Goal: Task Accomplishment & Management: Use online tool/utility

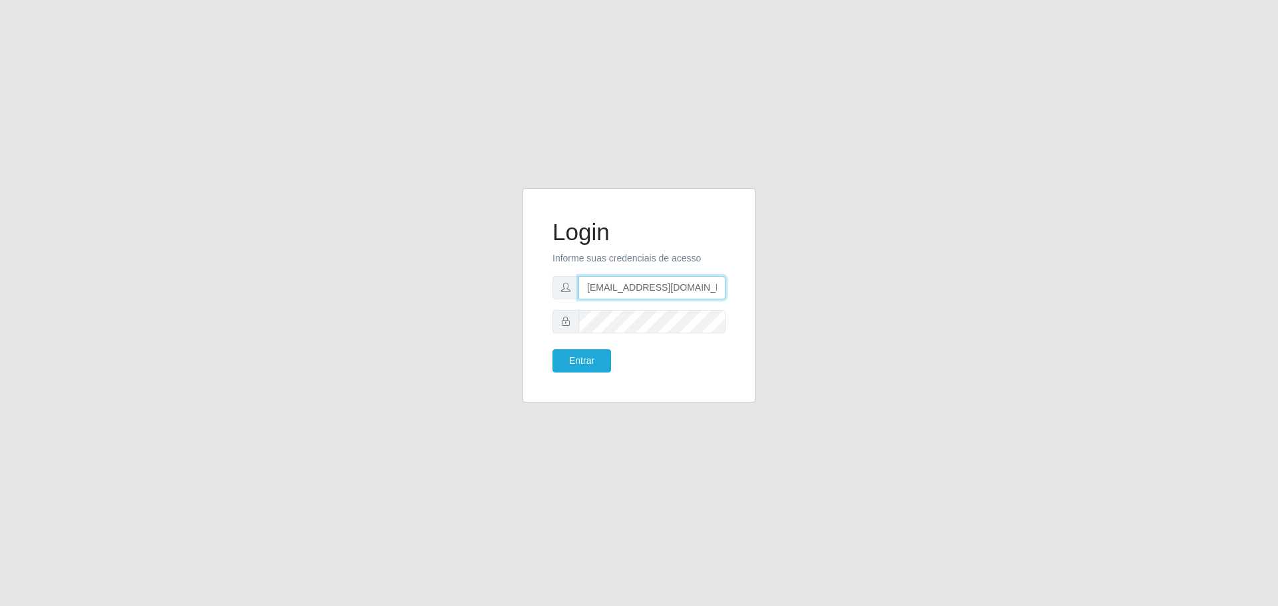
click at [680, 286] on input "[EMAIL_ADDRESS][DOMAIN_NAME]" at bounding box center [651, 287] width 147 height 23
type input "[EMAIL_ADDRESS][DOMAIN_NAME]"
click at [594, 357] on button "Entrar" at bounding box center [581, 360] width 59 height 23
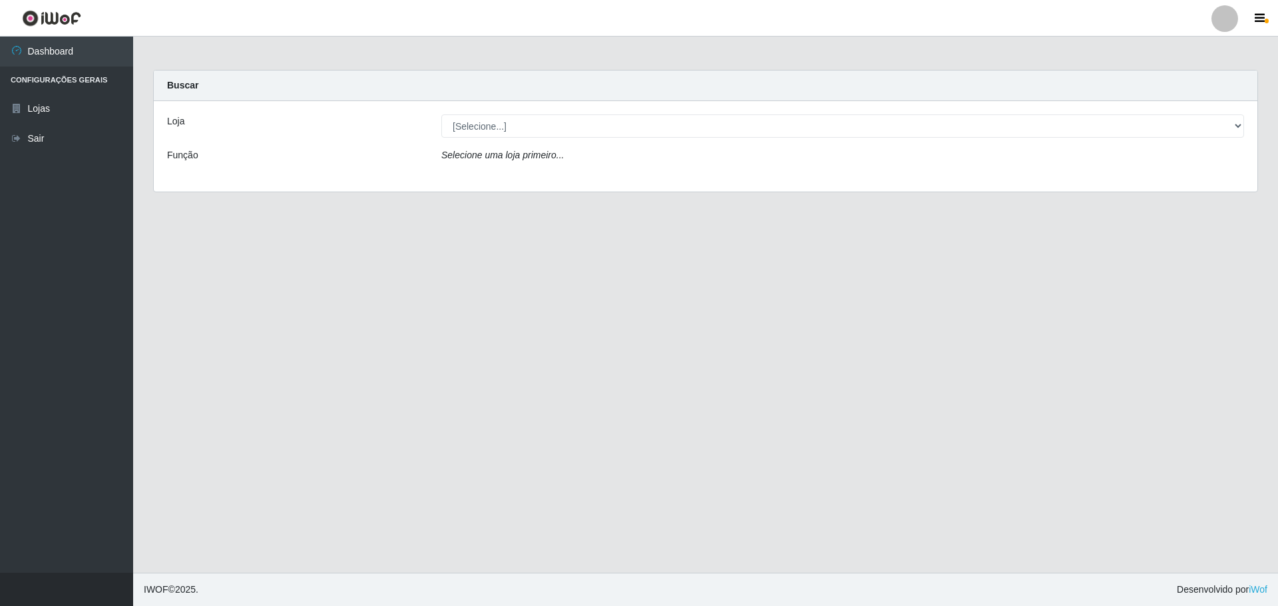
click at [593, 140] on div "Loja [Selecione...] Carone - [GEOGRAPHIC_DATA][DATE] Função Selecione uma loja …" at bounding box center [706, 146] width 1104 height 91
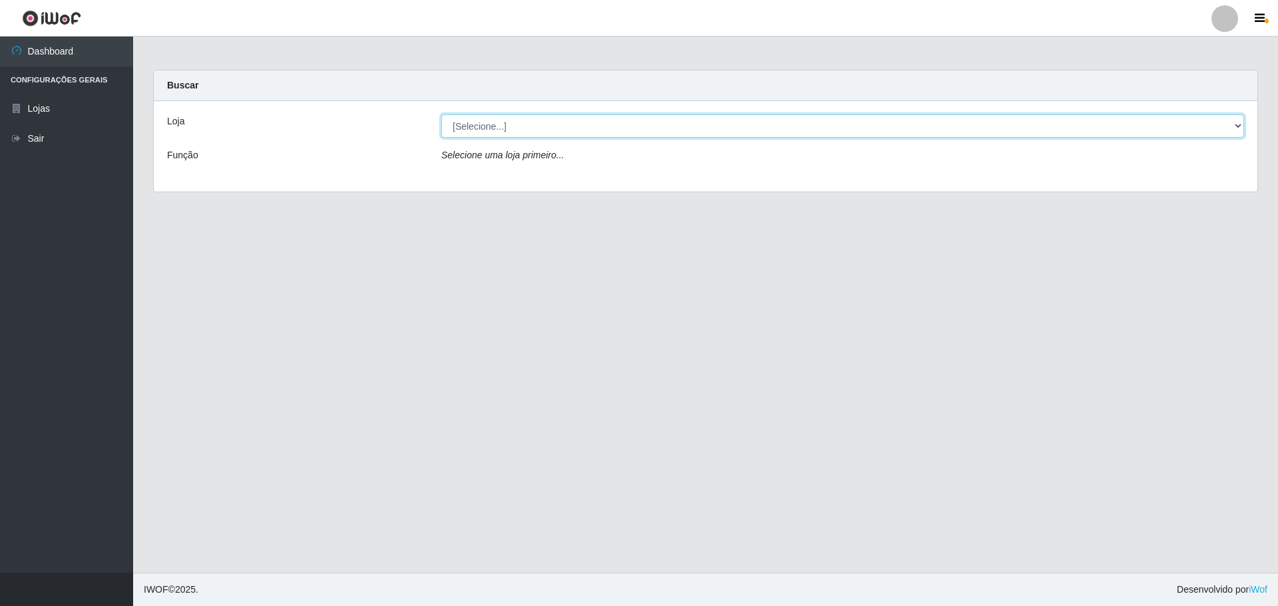
click at [597, 128] on select "[Selecione...] [GEOGRAPHIC_DATA] - [GEOGRAPHIC_DATA][DATE]" at bounding box center [842, 125] width 803 height 23
select select "527"
click at [441, 114] on select "[Selecione...] [GEOGRAPHIC_DATA] - [GEOGRAPHIC_DATA][DATE]" at bounding box center [842, 125] width 803 height 23
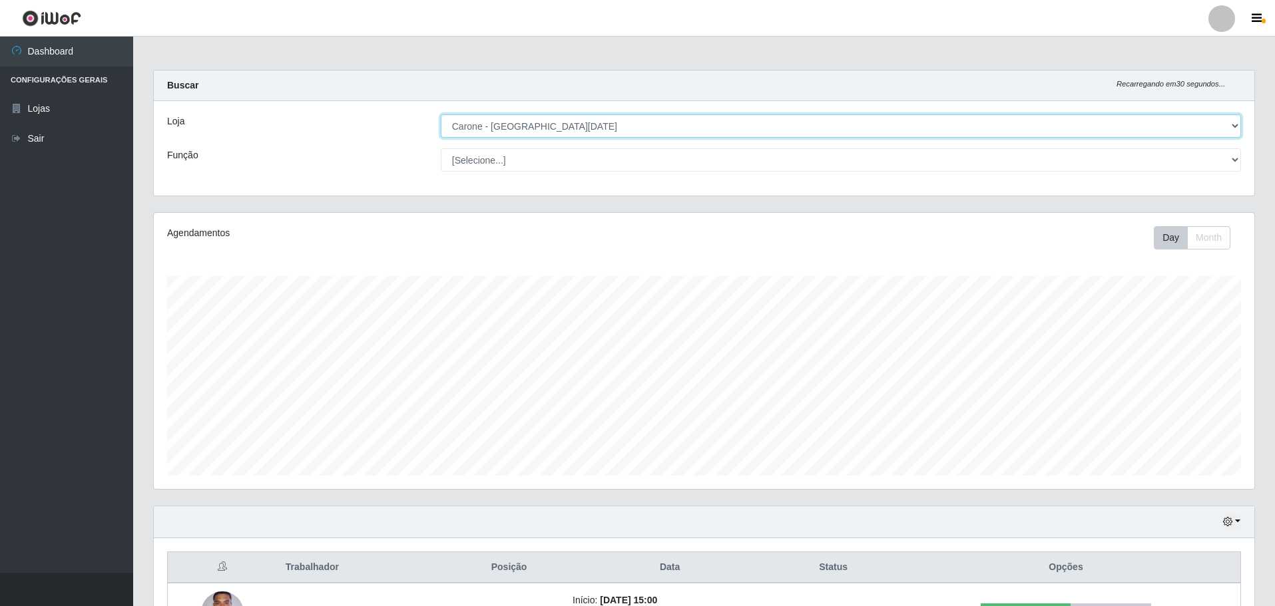
scroll to position [276, 1100]
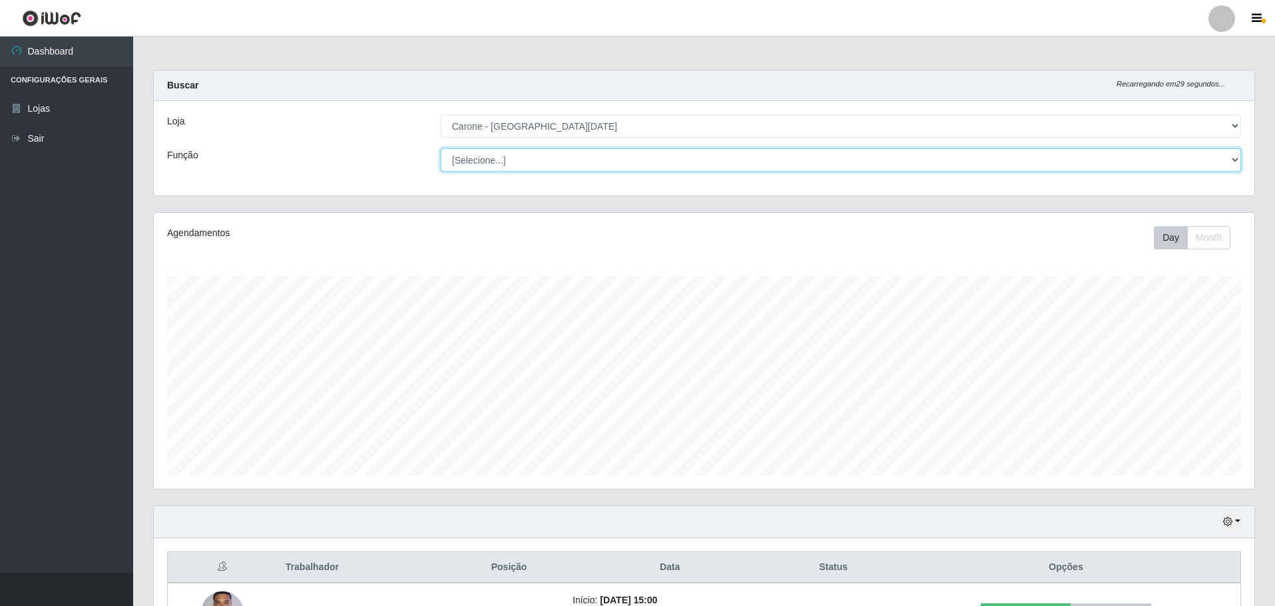
drag, startPoint x: 566, startPoint y: 164, endPoint x: 557, endPoint y: 171, distance: 11.3
click at [566, 164] on select "[Selecione...] Embalador Embalador + Embalador ++ Repositor Repositor + Reposit…" at bounding box center [841, 159] width 800 height 23
select select "24"
click at [441, 148] on select "[Selecione...] Embalador Embalador + Embalador ++ Repositor Repositor + Reposit…" at bounding box center [841, 159] width 800 height 23
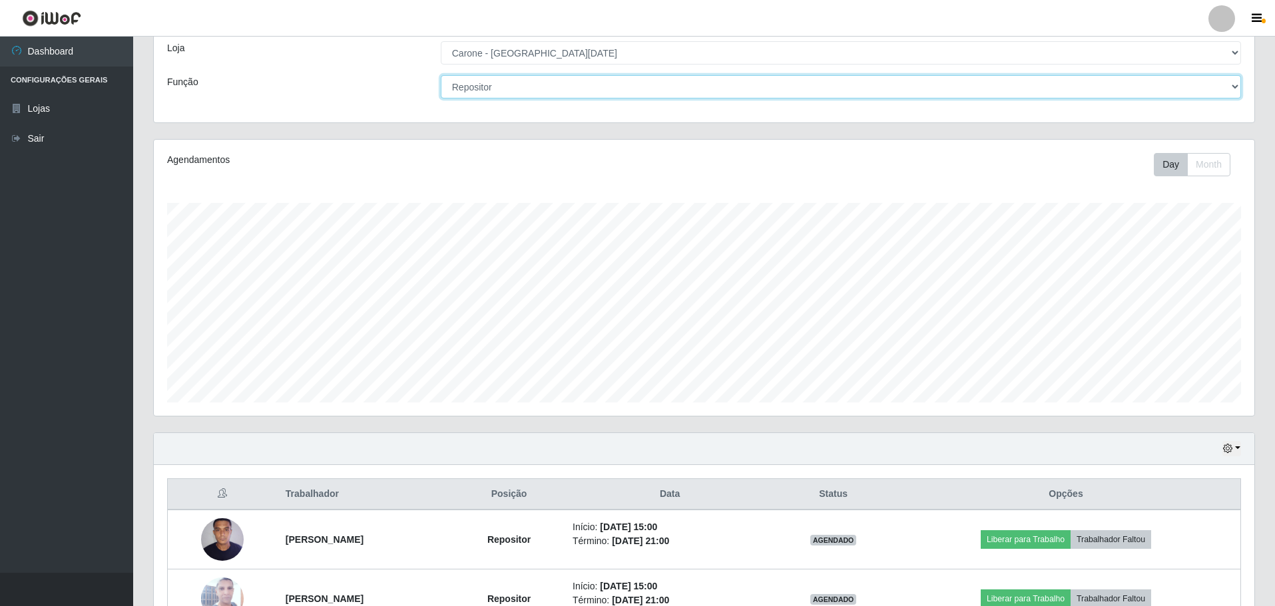
scroll to position [159, 0]
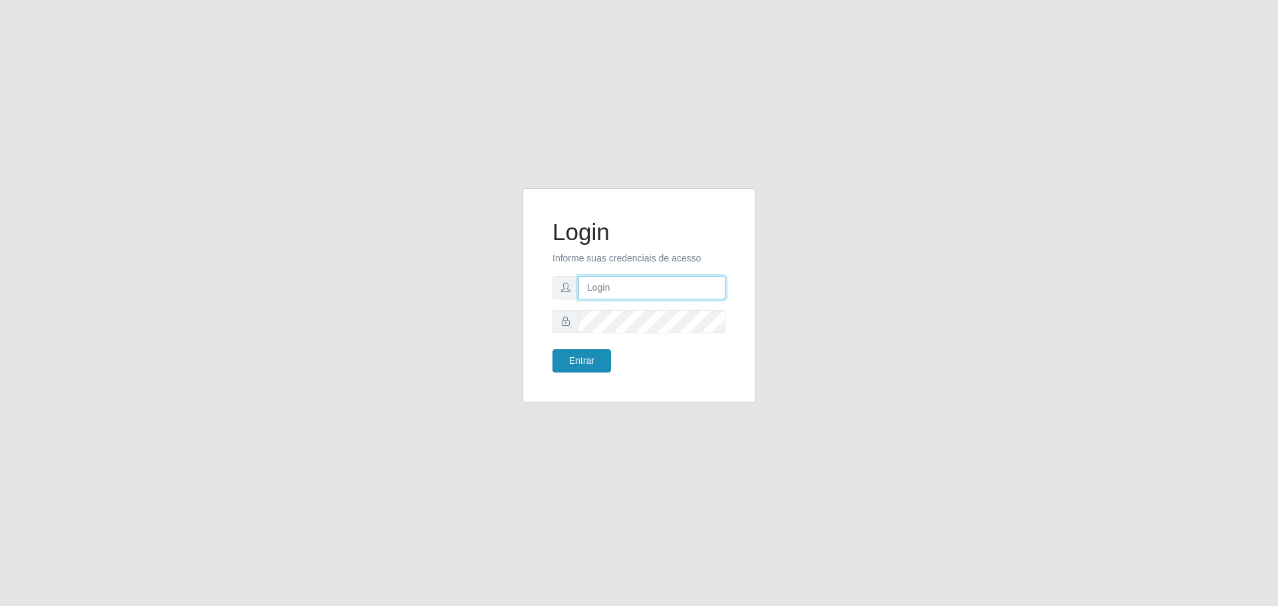
type input "[EMAIL_ADDRESS][DOMAIN_NAME]"
click at [604, 362] on button "Entrar" at bounding box center [581, 360] width 59 height 23
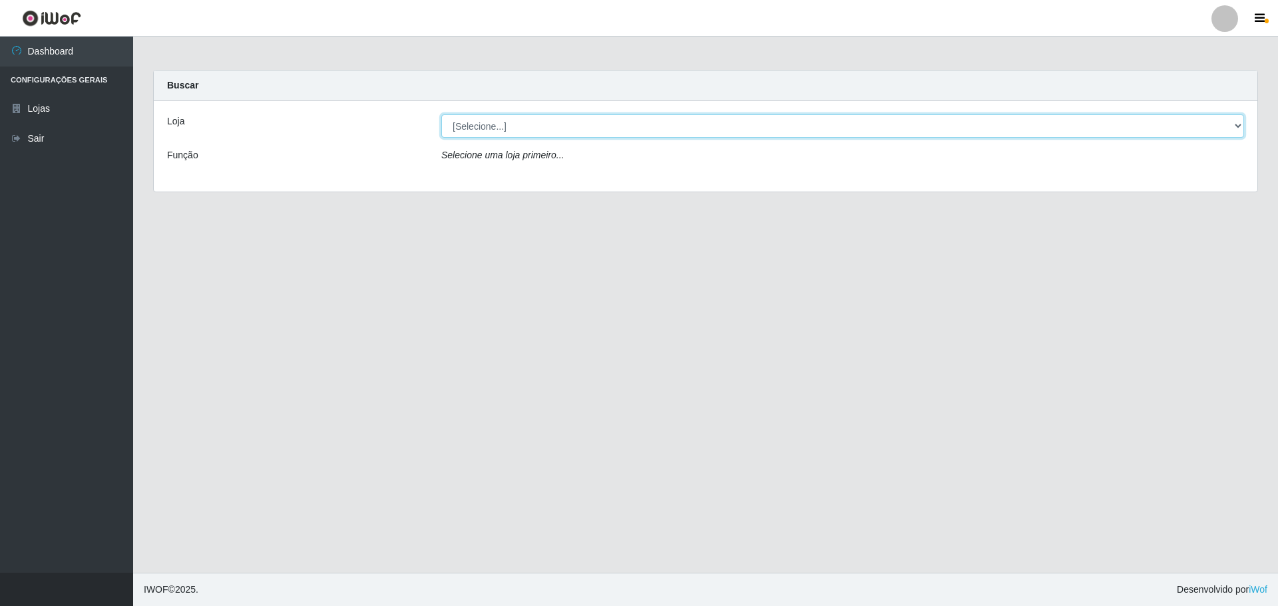
click at [610, 122] on select "[Selecione...] [GEOGRAPHIC_DATA] - [GEOGRAPHIC_DATA][DATE]" at bounding box center [842, 125] width 803 height 23
select select "527"
click at [441, 114] on select "[Selecione...] [GEOGRAPHIC_DATA] - [GEOGRAPHIC_DATA][DATE]" at bounding box center [842, 125] width 803 height 23
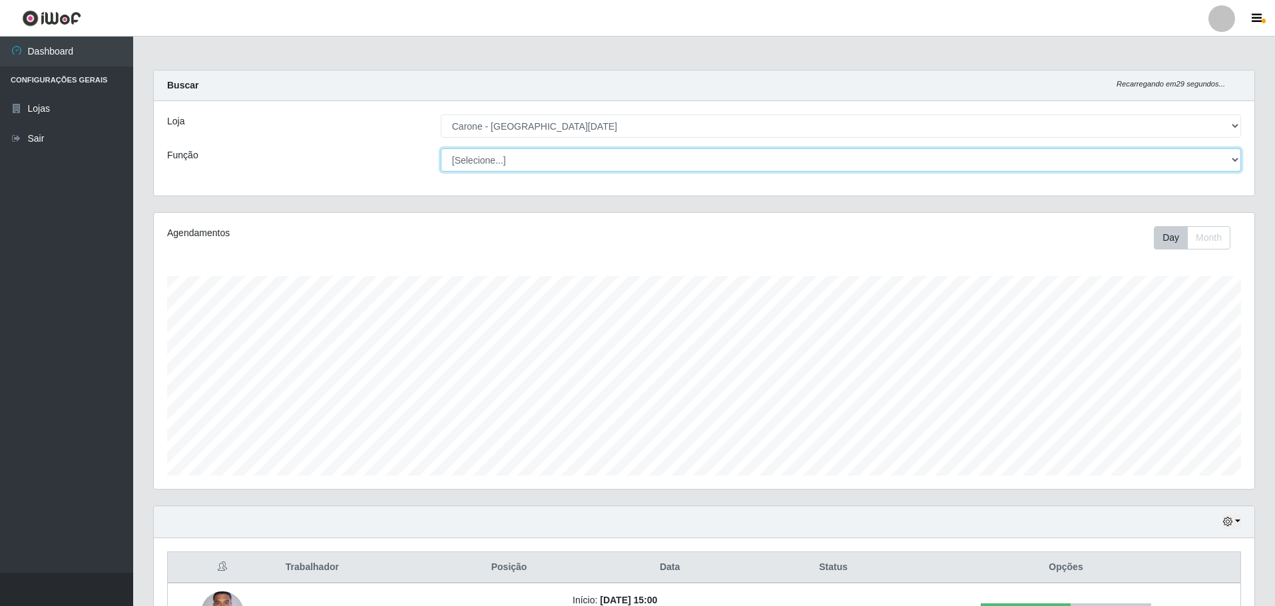
click at [585, 163] on select "[Selecione...] Embalador Embalador + Embalador ++ Repositor Repositor + Reposit…" at bounding box center [841, 159] width 800 height 23
select select "24"
click at [441, 148] on select "[Selecione...] Embalador Embalador + Embalador ++ Repositor Repositor + Reposit…" at bounding box center [841, 159] width 800 height 23
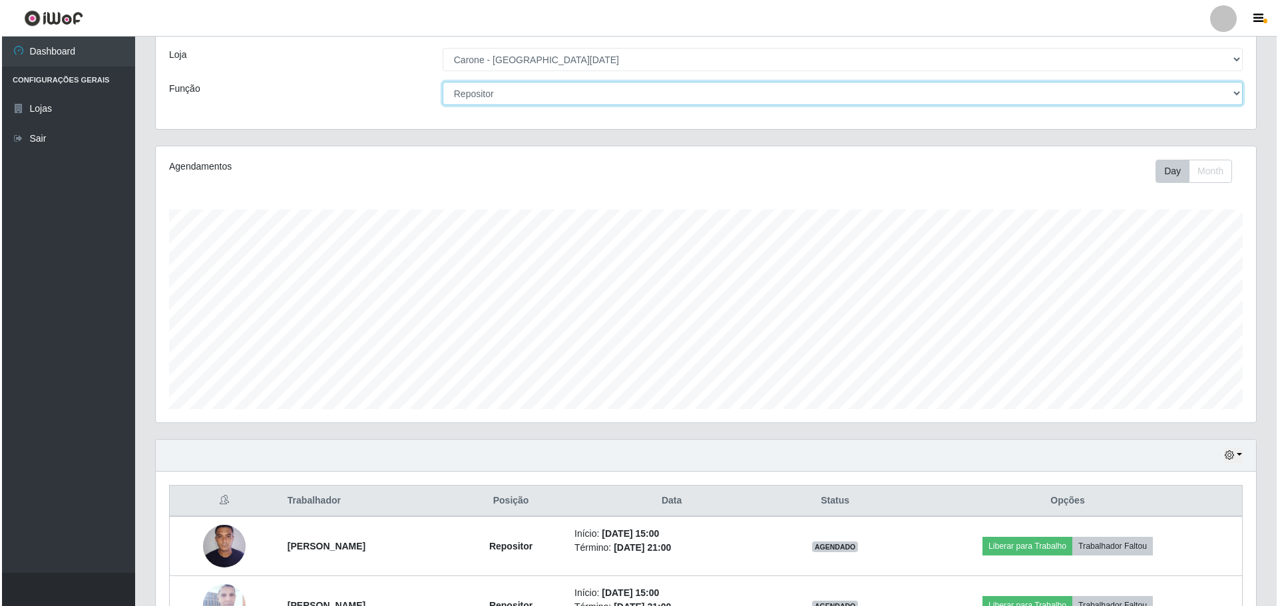
scroll to position [159, 0]
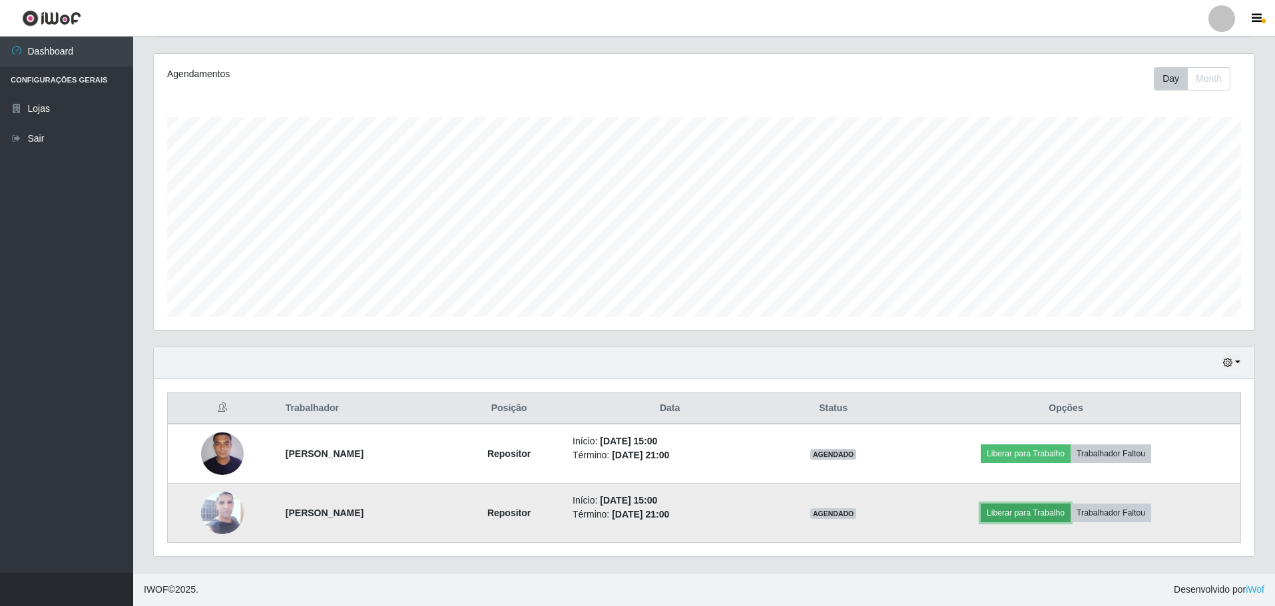
click at [1035, 514] on button "Liberar para Trabalho" at bounding box center [1025, 513] width 90 height 19
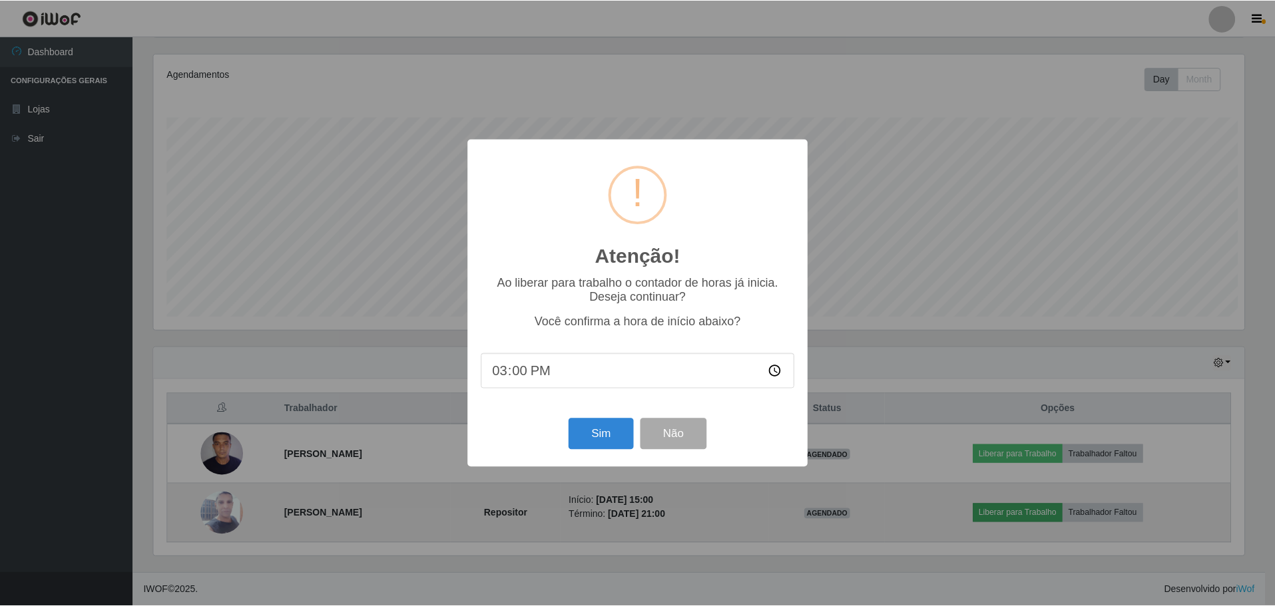
scroll to position [276, 1094]
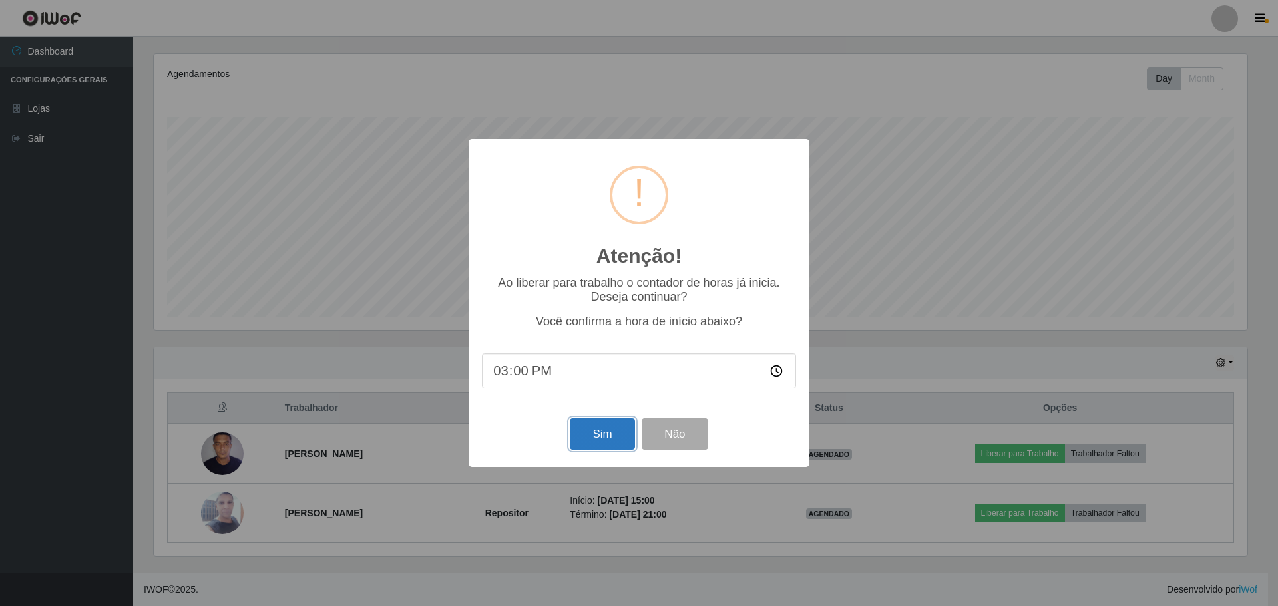
click at [603, 442] on button "Sim" at bounding box center [602, 434] width 65 height 31
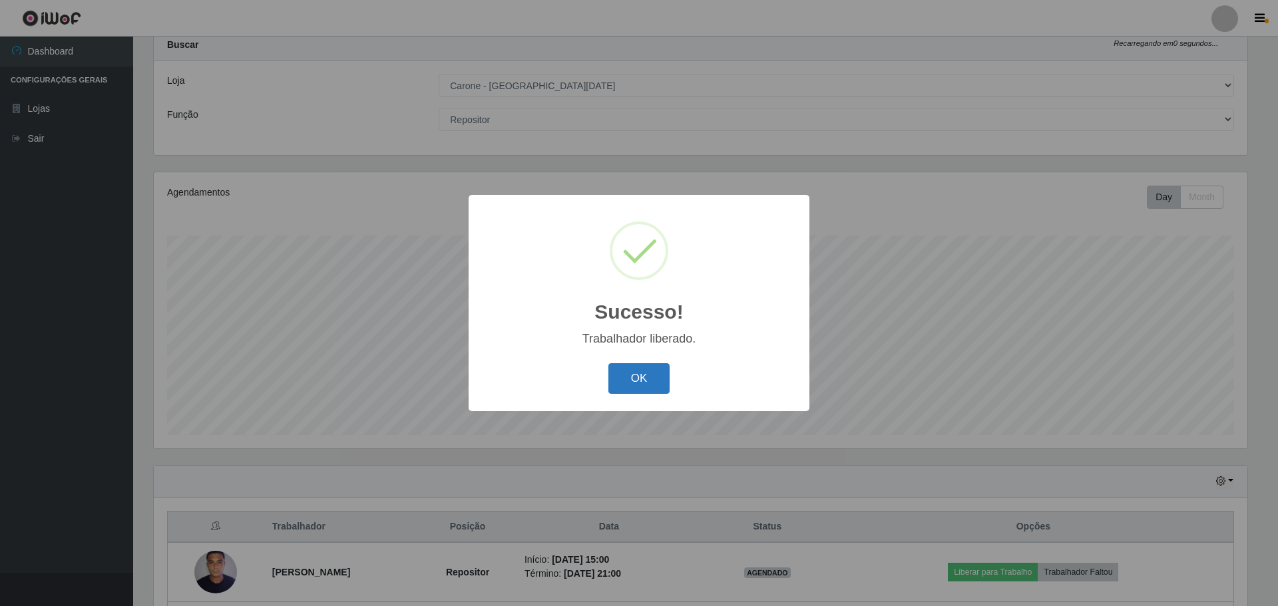
click at [638, 381] on button "OK" at bounding box center [639, 378] width 62 height 31
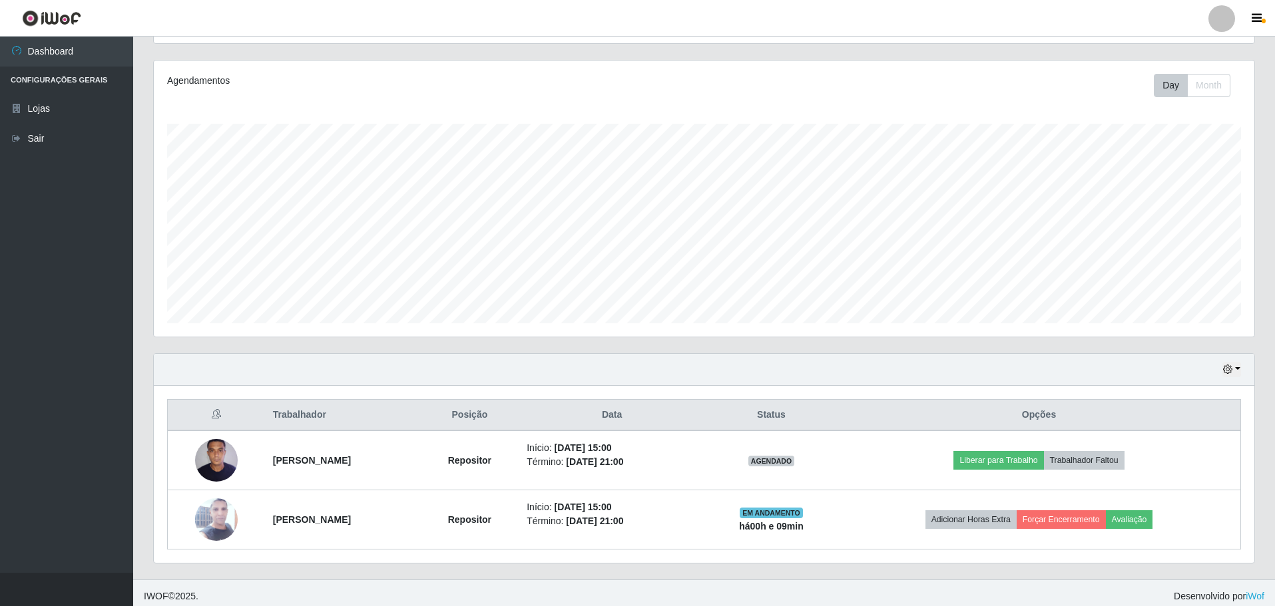
scroll to position [159, 0]
